Goal: Transaction & Acquisition: Book appointment/travel/reservation

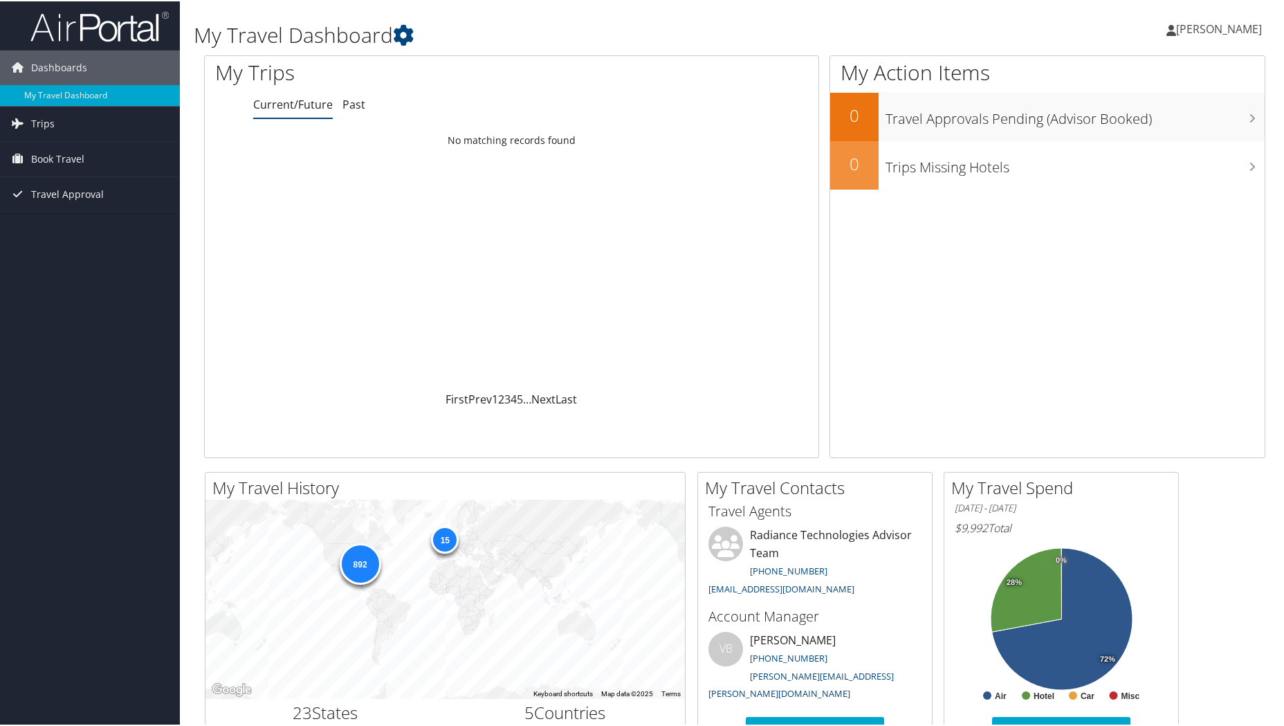
click at [804, 29] on h1 "My Travel Dashboard" at bounding box center [554, 33] width 721 height 29
click at [757, 38] on h1 "My Travel Dashboard" at bounding box center [554, 33] width 721 height 29
click at [77, 151] on span "Book Travel" at bounding box center [57, 157] width 53 height 35
click at [101, 223] on link "Book/Manage Online Trips" at bounding box center [90, 226] width 180 height 21
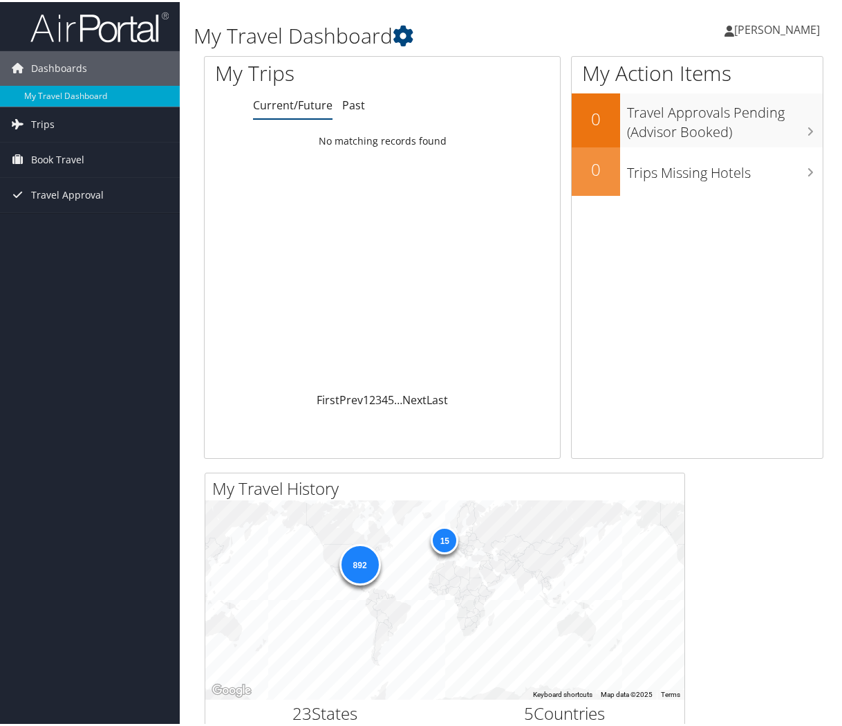
click at [62, 153] on span "Book Travel" at bounding box center [57, 157] width 53 height 35
